Goal: Task Accomplishment & Management: Complete application form

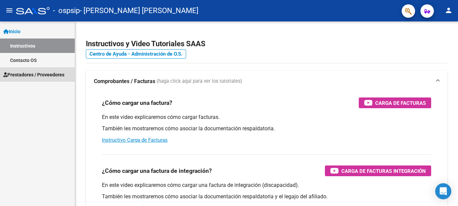
click at [30, 69] on link "Prestadores / Proveedores" at bounding box center [37, 74] width 75 height 14
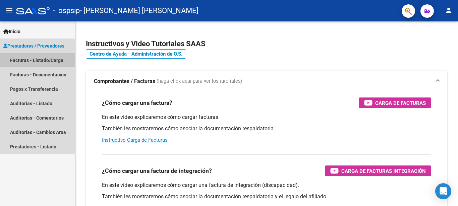
click at [24, 59] on link "Facturas - Listado/Carga" at bounding box center [37, 60] width 75 height 14
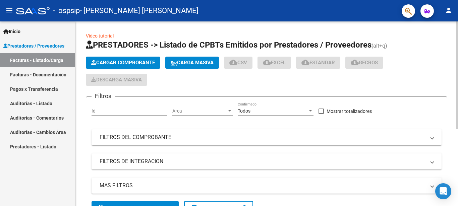
click at [124, 60] on span "Cargar Comprobante" at bounding box center [123, 63] width 64 height 6
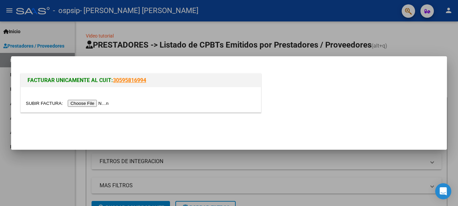
click at [42, 101] on input "file" at bounding box center [68, 103] width 85 height 7
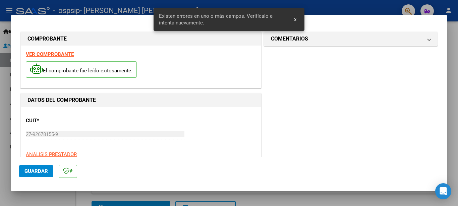
scroll to position [160, 0]
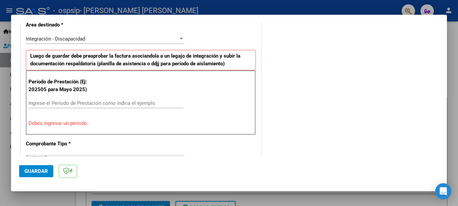
click at [75, 104] on input "Ingrese el Período de Prestación como indica el ejemplo" at bounding box center [106, 103] width 155 height 6
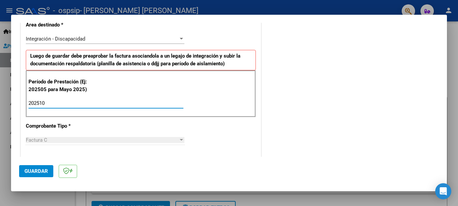
scroll to position [305, 0]
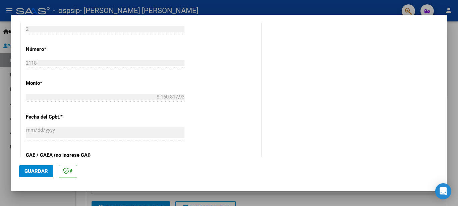
type input "202510"
click at [34, 169] on span "Guardar" at bounding box center [35, 171] width 23 height 6
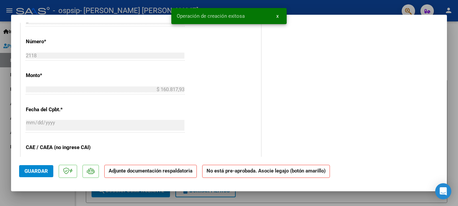
scroll to position [0, 0]
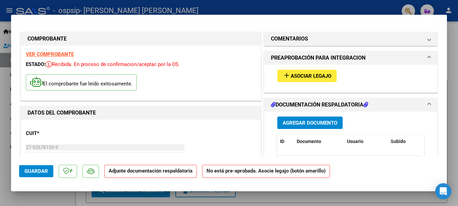
click at [290, 73] on span "add Asociar Legajo" at bounding box center [307, 76] width 49 height 6
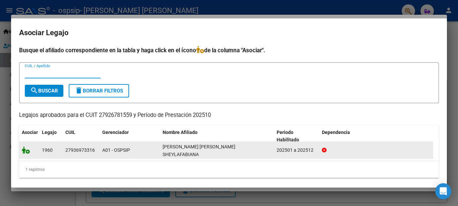
click at [26, 149] on icon at bounding box center [26, 150] width 8 height 7
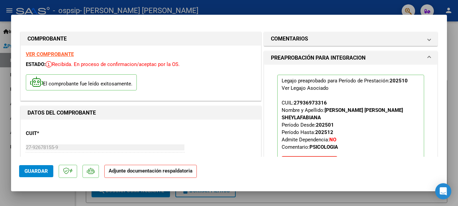
click at [29, 169] on span "Guardar" at bounding box center [35, 171] width 23 height 6
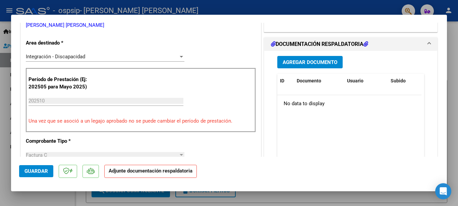
scroll to position [145, 0]
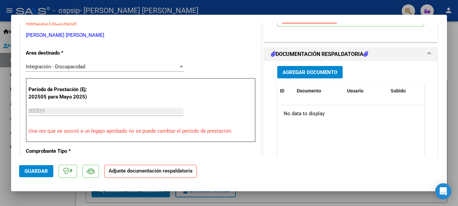
click at [298, 69] on span "Agregar Documento" at bounding box center [310, 72] width 55 height 6
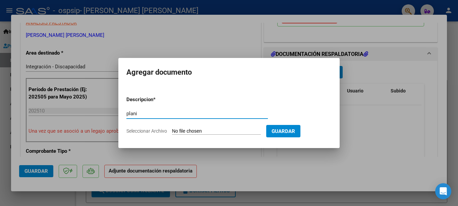
type input "plani"
click at [287, 130] on span "Guardar" at bounding box center [283, 132] width 23 height 6
click at [185, 131] on input "Seleccionar Archivo" at bounding box center [216, 132] width 89 height 6
type input "C:\fakepath\2025.09 [PERSON_NAME] pa.jpeg"
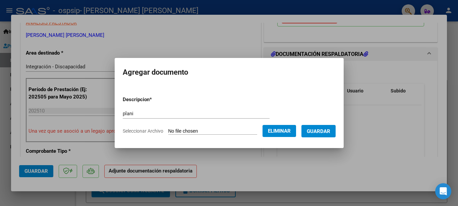
click at [321, 131] on span "Guardar" at bounding box center [318, 132] width 23 height 6
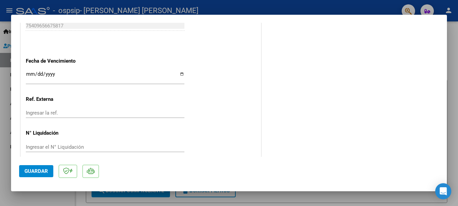
scroll to position [313, 0]
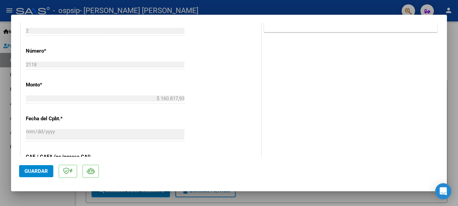
click at [35, 170] on span "Guardar" at bounding box center [35, 171] width 23 height 6
click at [49, 170] on button "Guardar" at bounding box center [36, 171] width 34 height 12
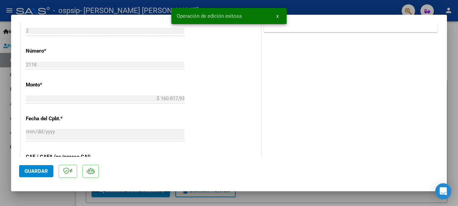
click at [323, 11] on div at bounding box center [229, 103] width 458 height 206
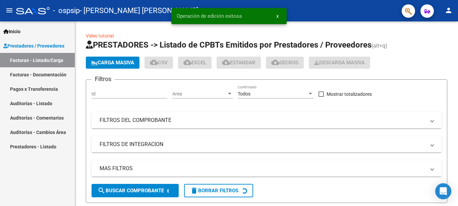
click at [31, 93] on link "Pagos x Transferencia" at bounding box center [37, 89] width 75 height 14
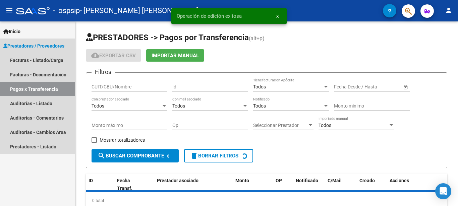
click at [32, 88] on link "Pagos x Transferencia" at bounding box center [37, 89] width 75 height 14
